Goal: Entertainment & Leisure: Browse casually

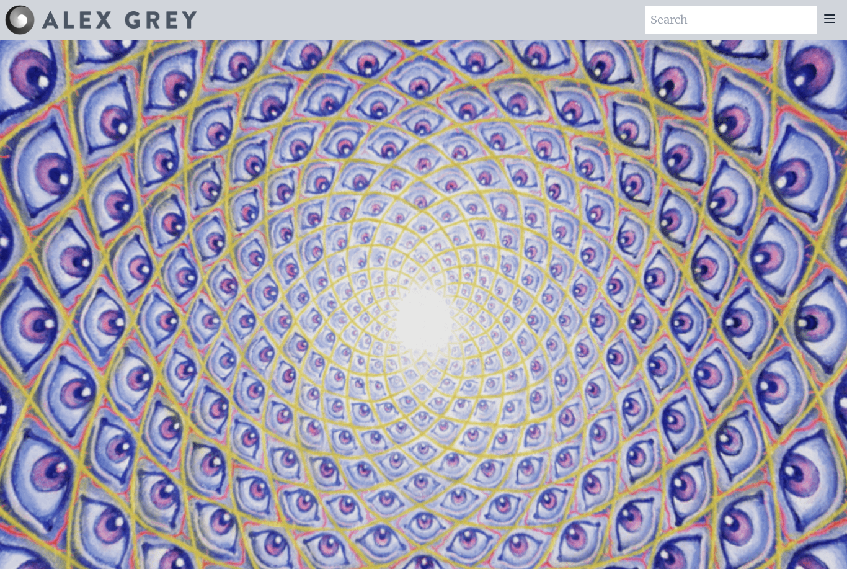
click at [828, 21] on icon at bounding box center [830, 18] width 15 height 15
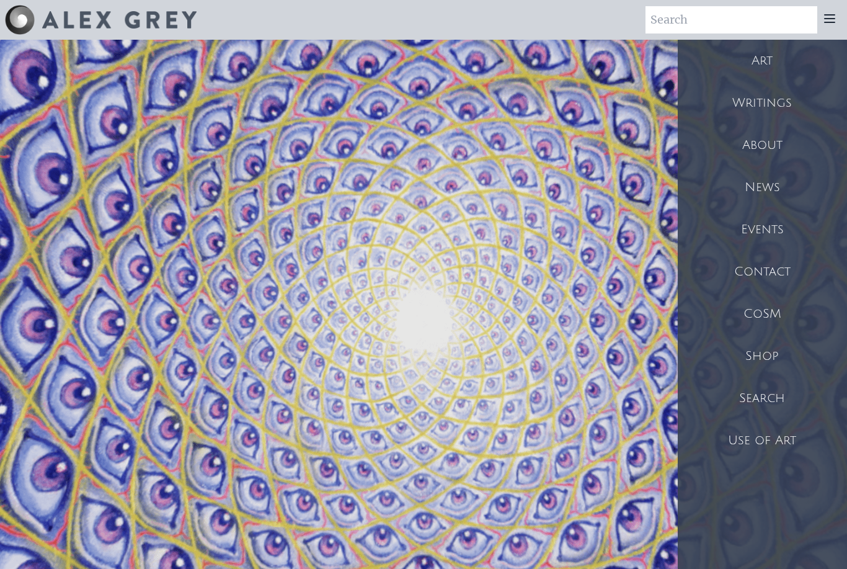
click at [780, 81] on div "Art" at bounding box center [762, 61] width 169 height 42
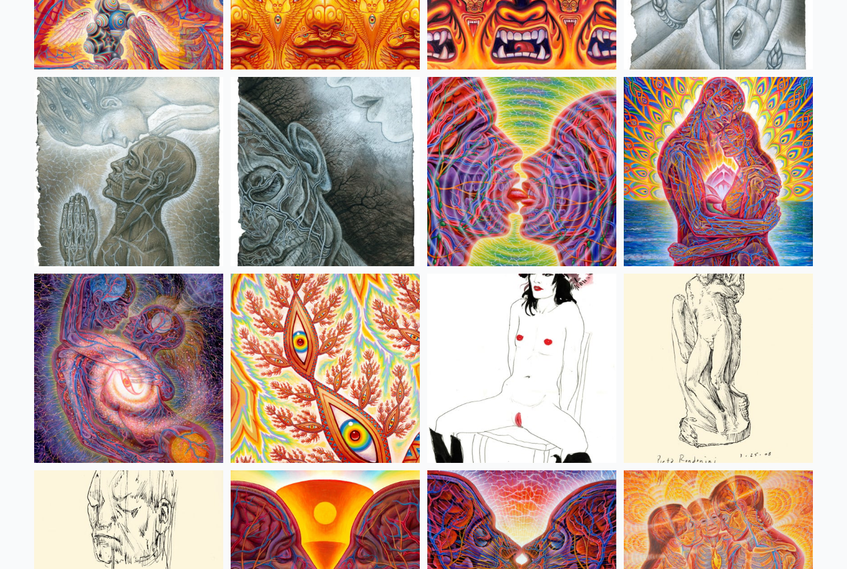
scroll to position [3994, 0]
click at [768, 216] on img at bounding box center [718, 171] width 189 height 189
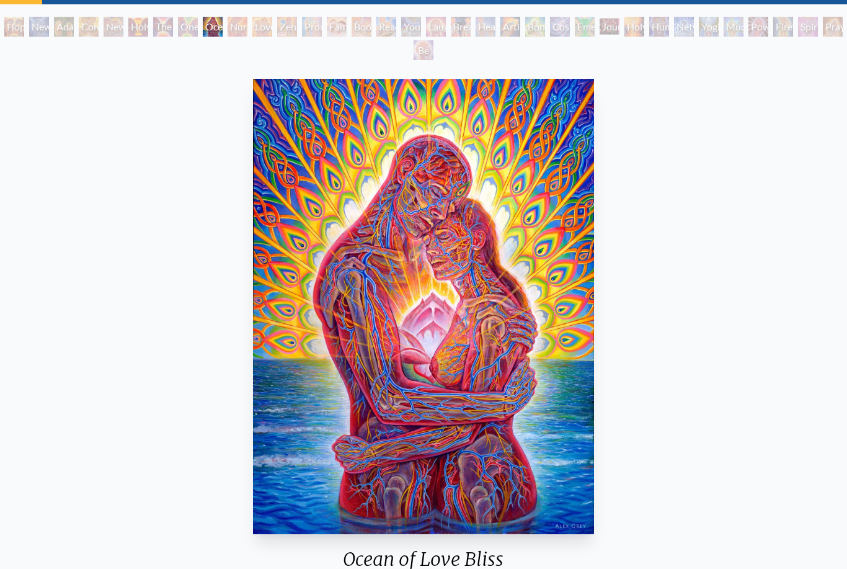
scroll to position [98, 0]
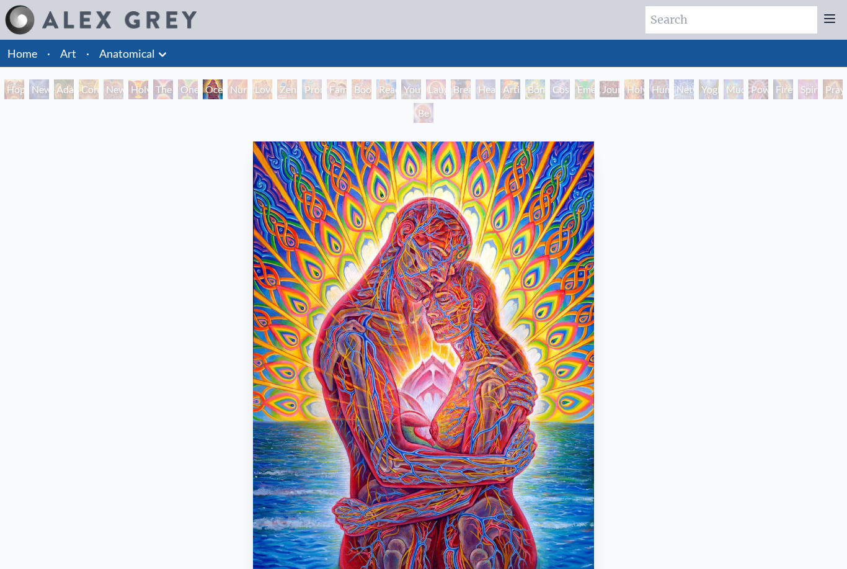
scroll to position [123, 0]
